Goal: Obtain resource: Obtain resource

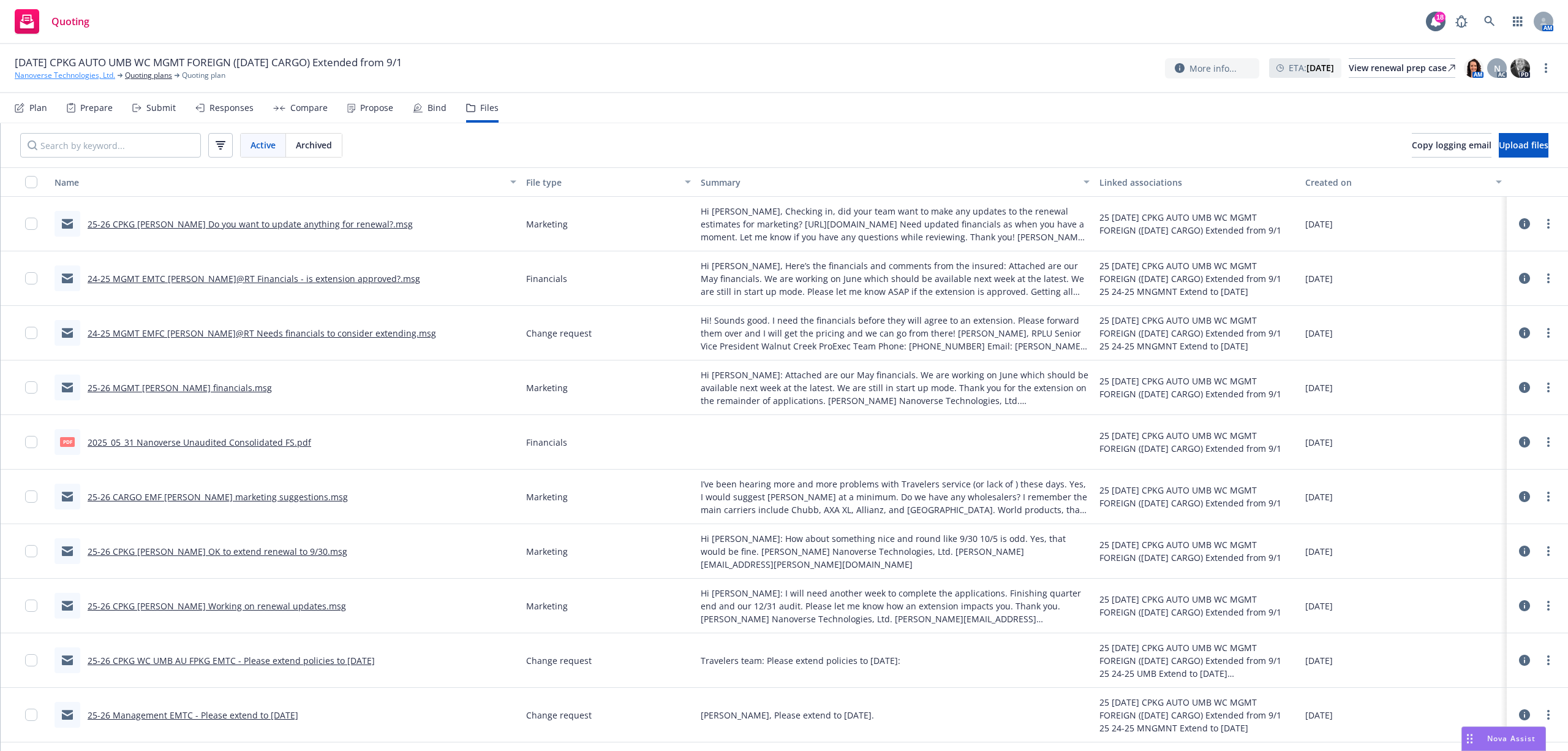
click at [44, 71] on link "Nanoverse Technologies, Ltd." at bounding box center [64, 75] width 100 height 11
